Goal: Task Accomplishment & Management: Manage account settings

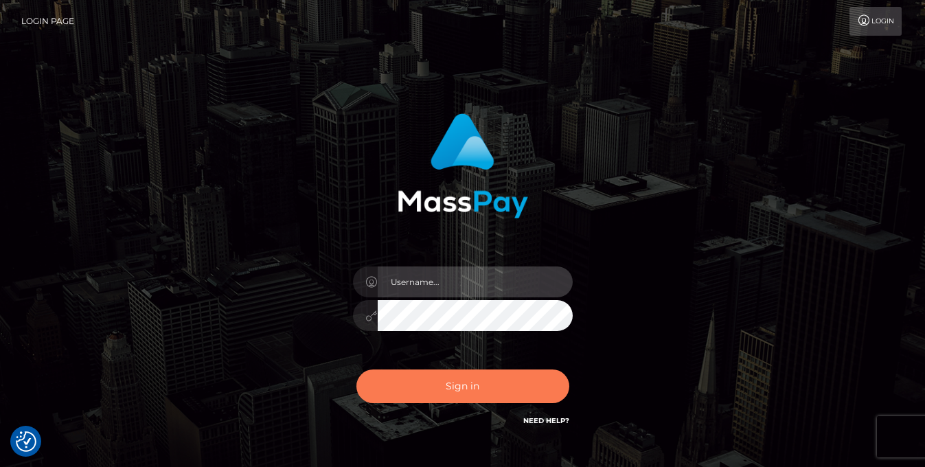
type input "vlad"
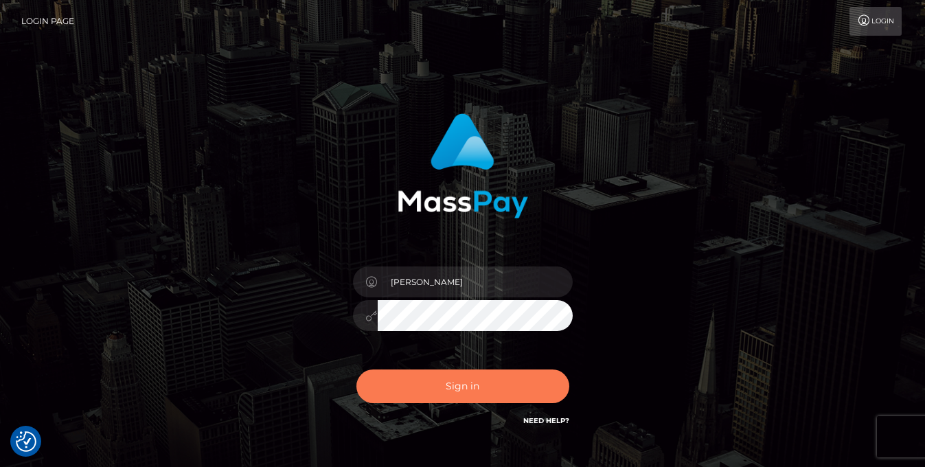
click at [481, 389] on button "Sign in" at bounding box center [463, 387] width 213 height 34
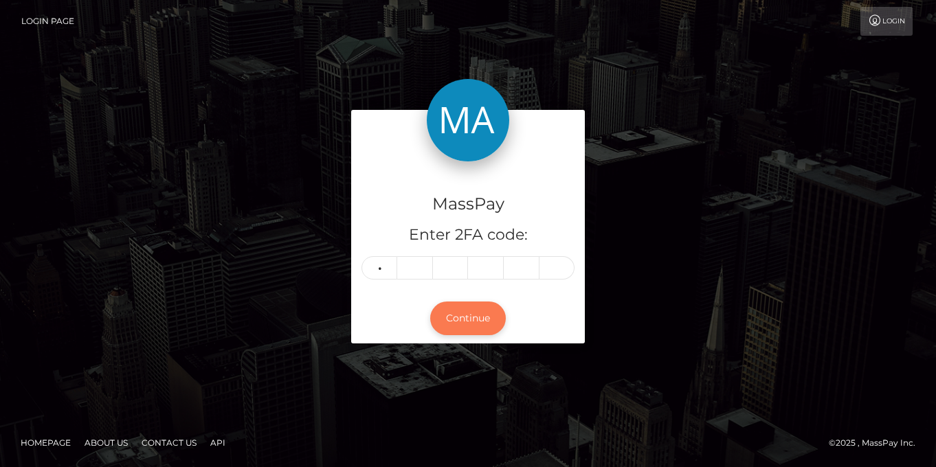
type input "3"
type input "5"
type input "8"
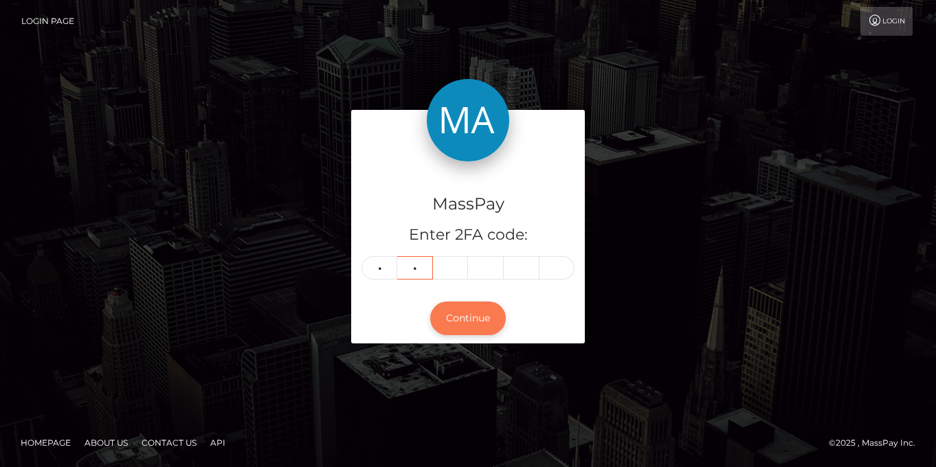
type input "7"
type input "6"
type input "3"
type input "5"
type input "7"
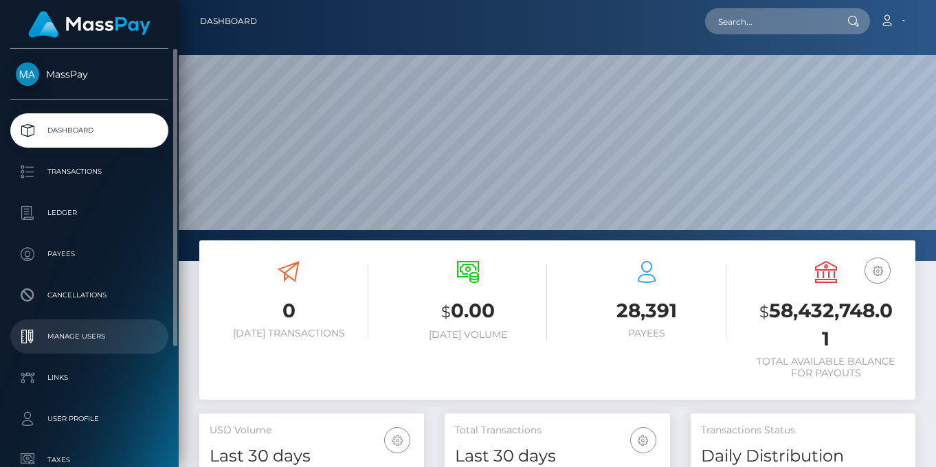
scroll to position [164, 0]
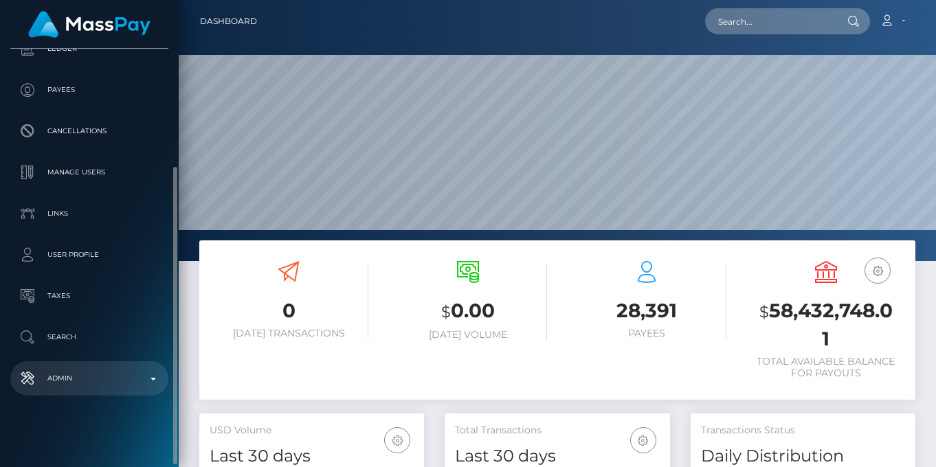
click at [81, 367] on link "Admin" at bounding box center [89, 378] width 158 height 34
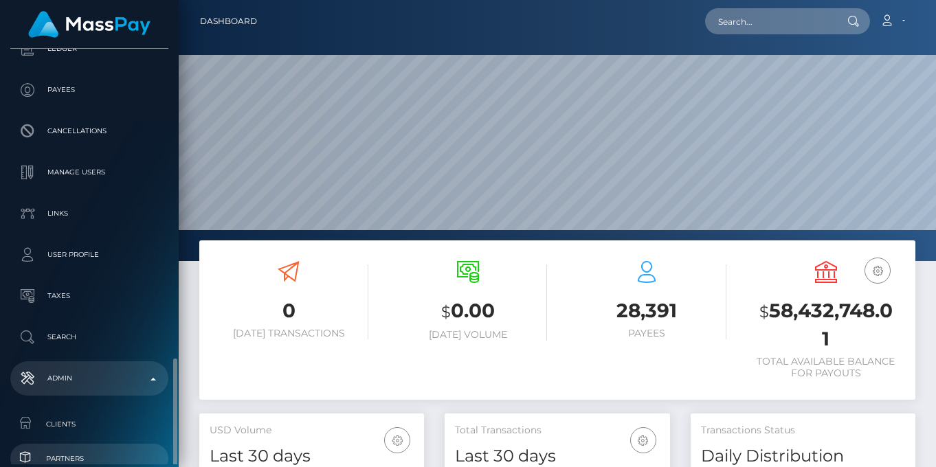
scroll to position [482, 0]
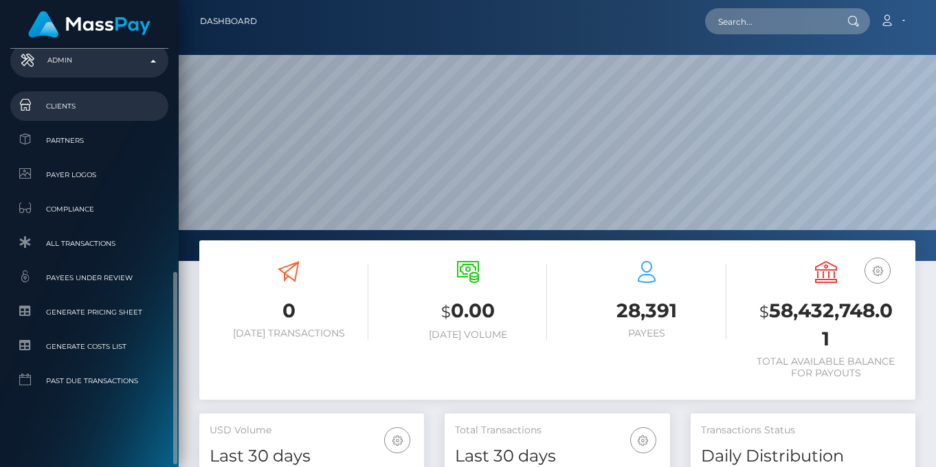
click at [79, 115] on link "Clients" at bounding box center [89, 106] width 158 height 30
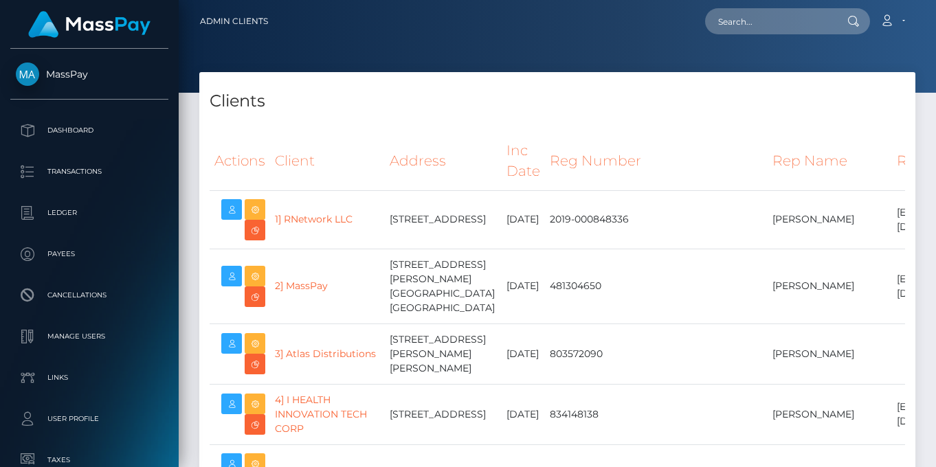
select select "223"
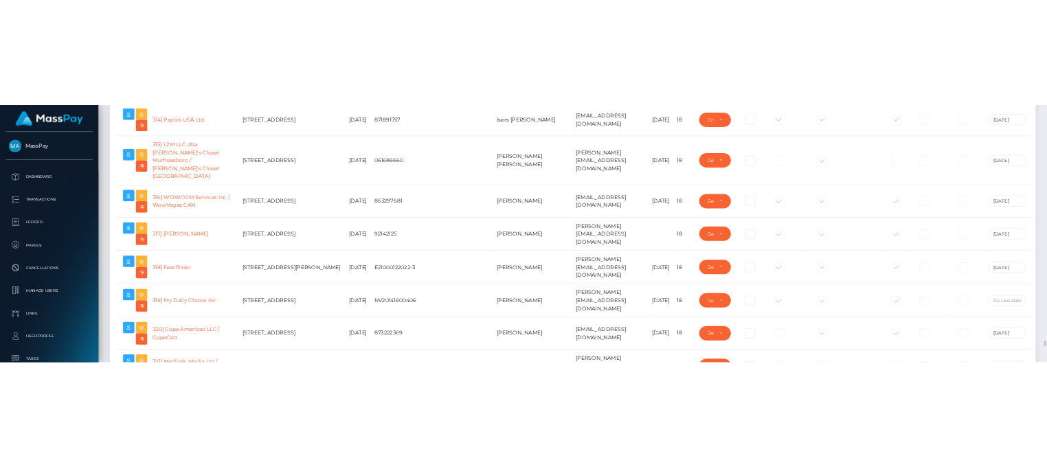
scroll to position [19384, 0]
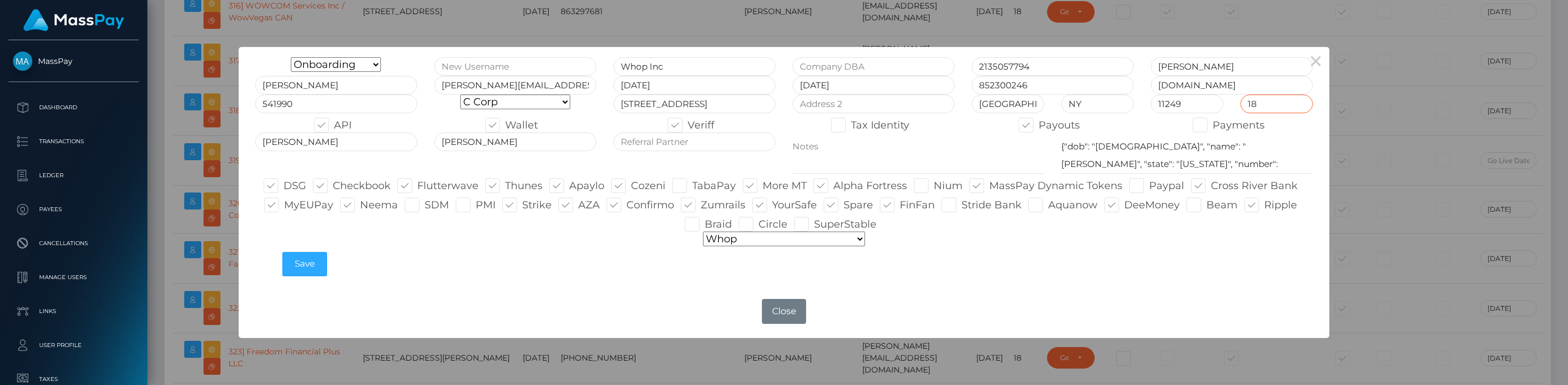
drag, startPoint x: 1259, startPoint y: 104, endPoint x: 1231, endPoint y: 106, distance: 28.1
click at [772, 106] on div "Onboarding Live Design Partner Internal Deactivated Declined Whop Inc 213505779…" at bounding box center [784, 169] width 1075 height 225
type input "13"
click at [298, 260] on button "Save" at bounding box center [305, 265] width 45 height 25
